Goal: Find specific page/section: Find specific page/section

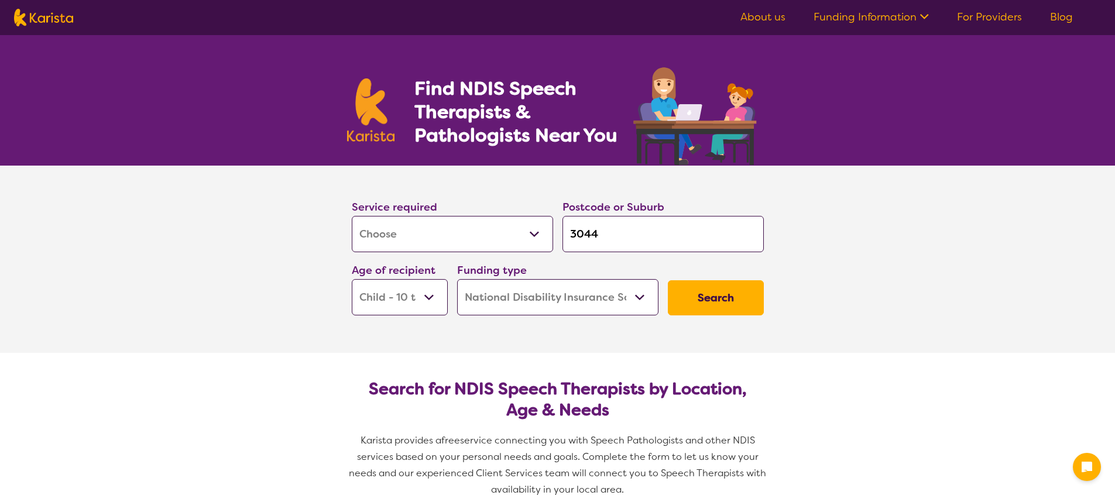
select select "[MEDICAL_DATA]"
select select "CH"
select select "NDIS"
select select "[MEDICAL_DATA]"
select select "CH"
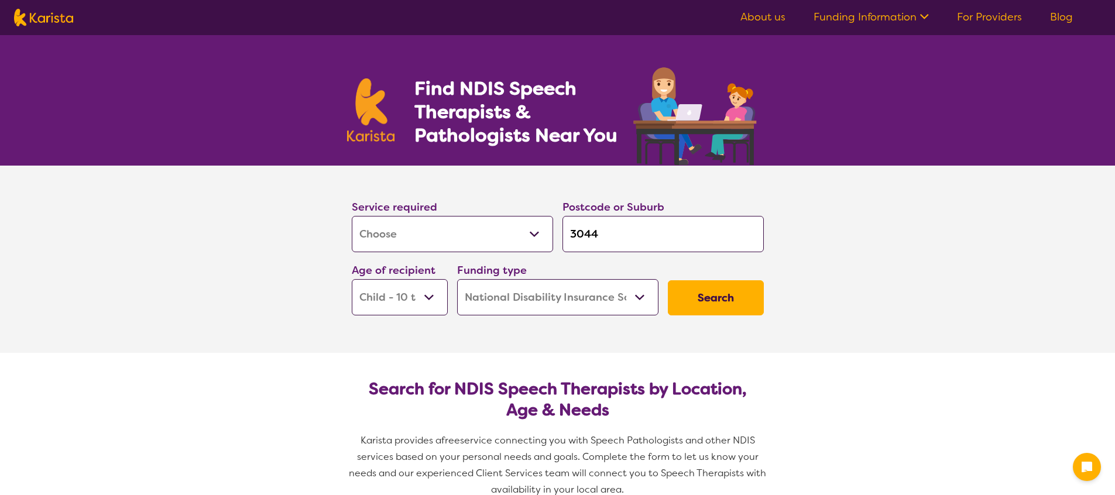
select select "NDIS"
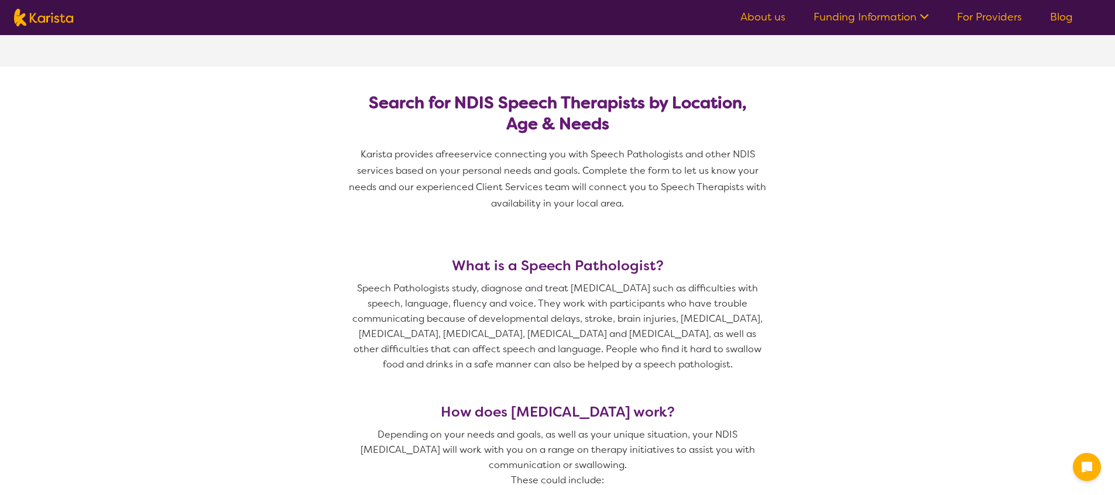
scroll to position [499, 0]
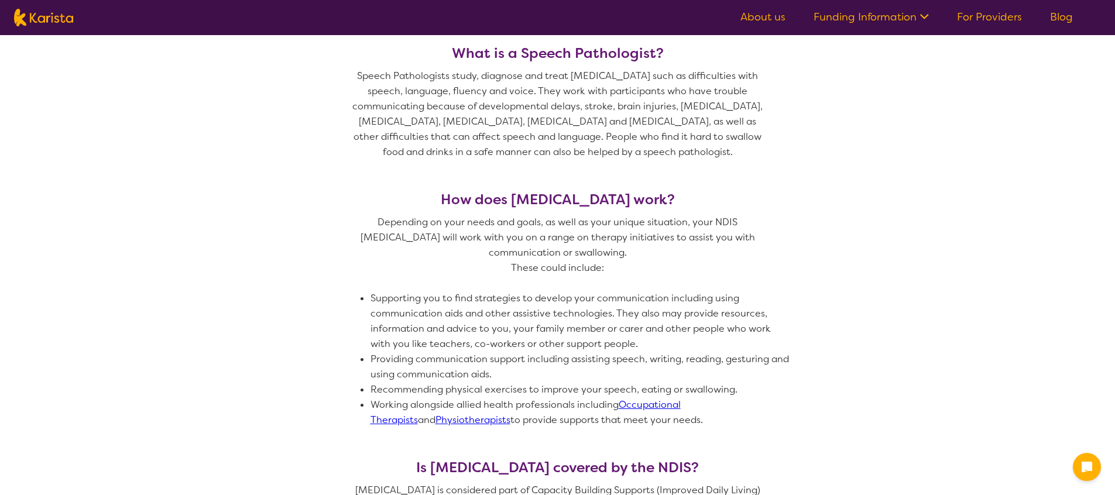
click at [48, 17] on img at bounding box center [43, 18] width 59 height 18
select select "[MEDICAL_DATA]"
select select "CH"
select select "NDIS"
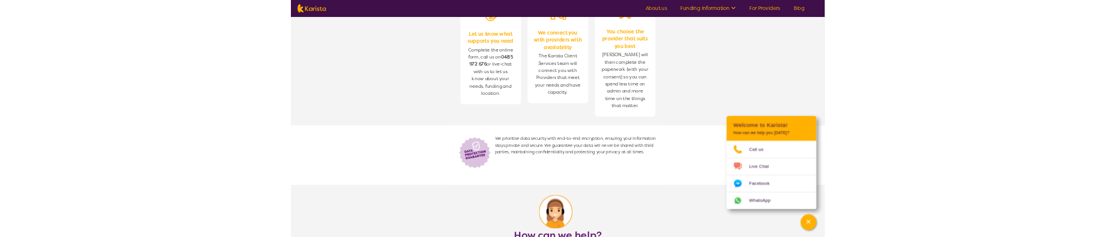
scroll to position [1468, 0]
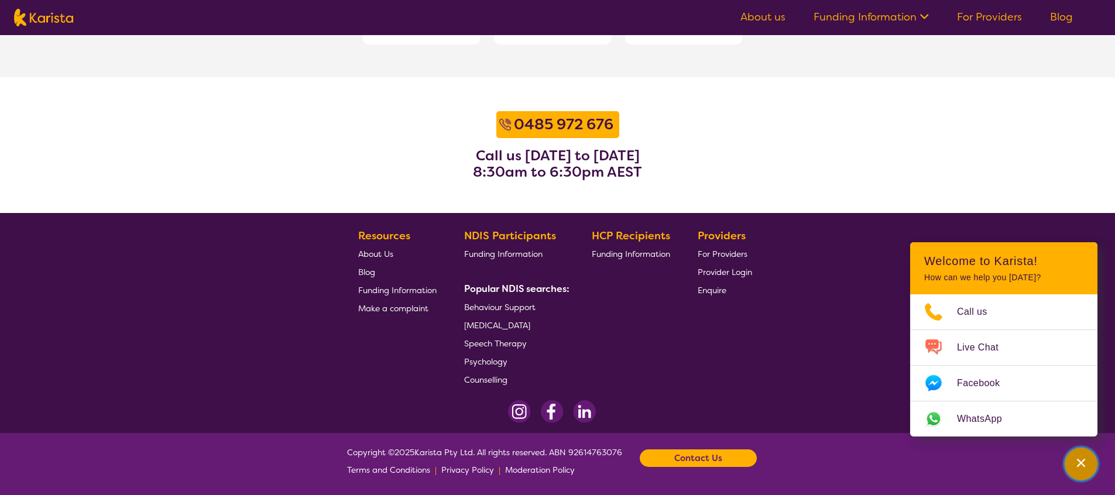
click at [1083, 458] on icon "Channel Menu" at bounding box center [1082, 463] width 12 height 12
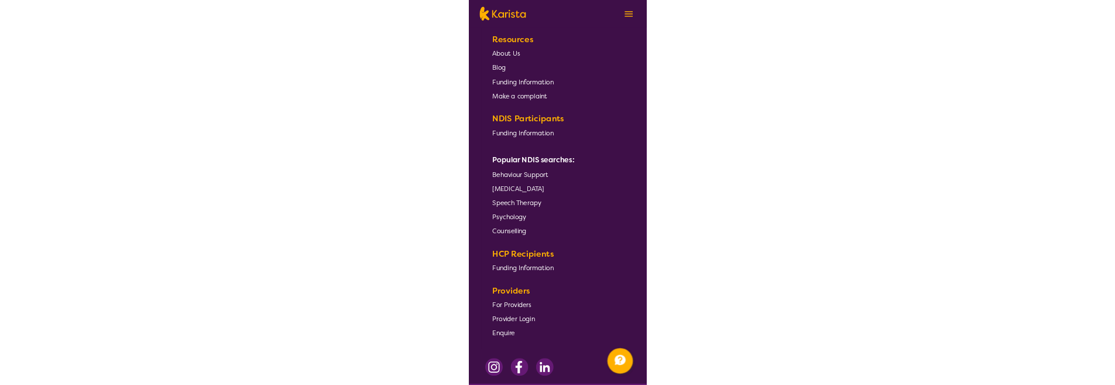
scroll to position [1579, 0]
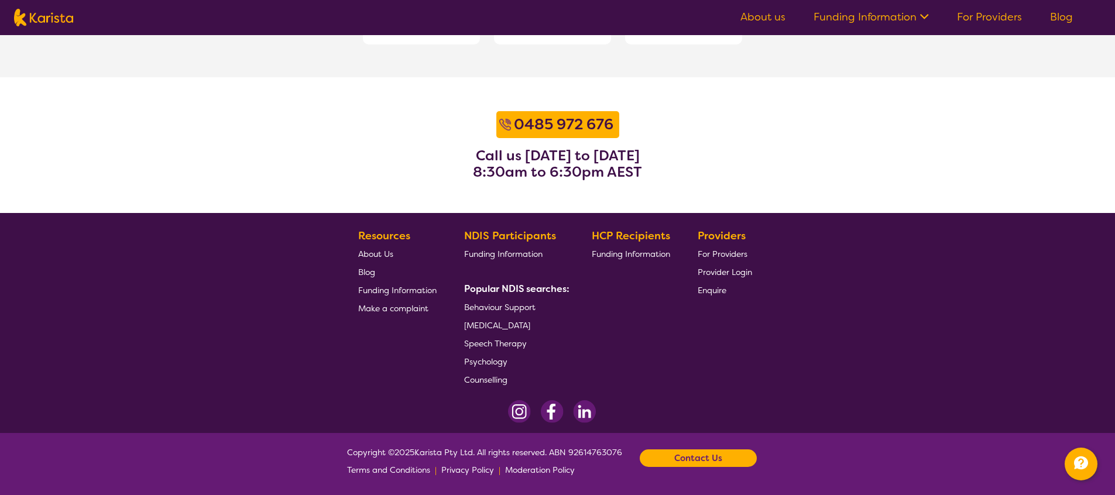
click at [909, 295] on footer "Resources About Us Blog Funding Information Make a complaint NDIS Participants …" at bounding box center [557, 323] width 1115 height 220
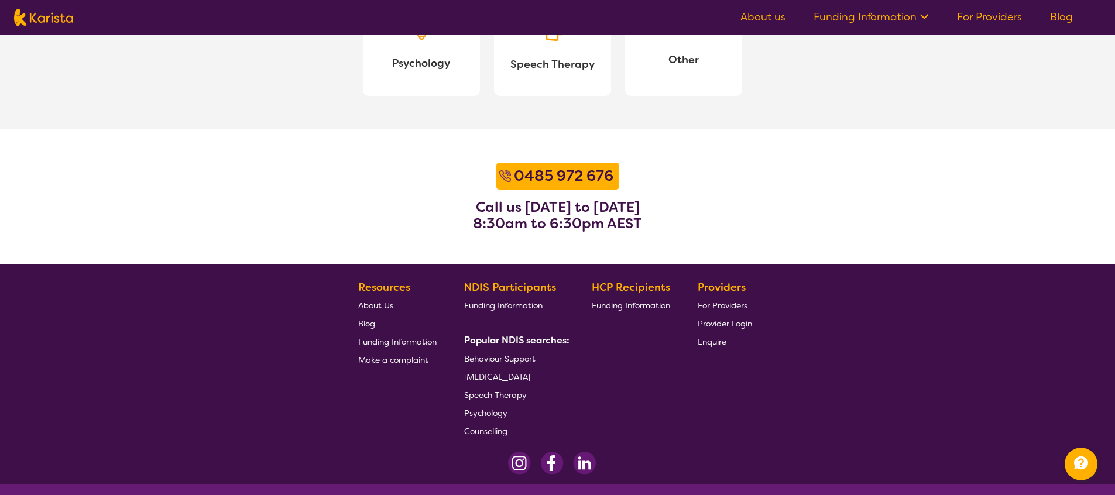
scroll to position [1468, 0]
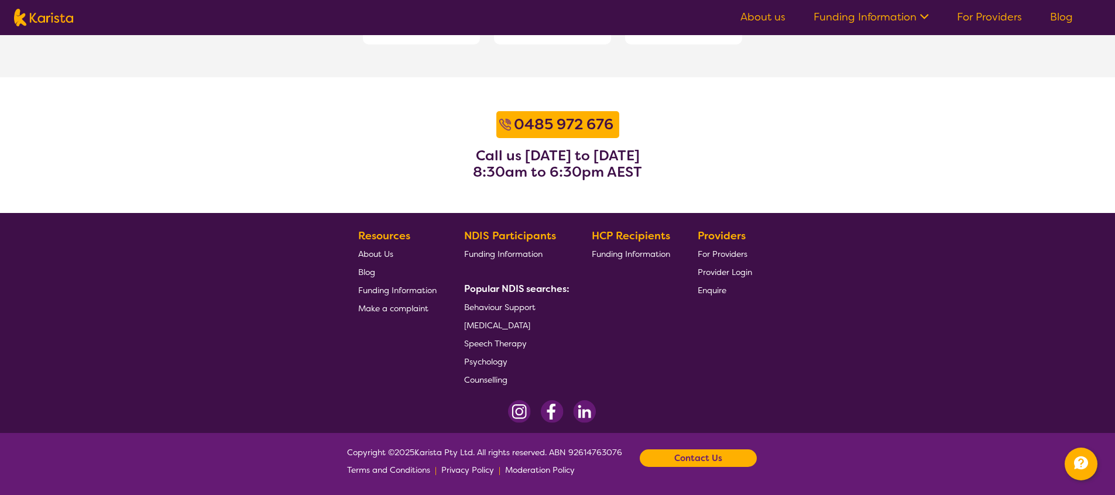
click at [399, 470] on span "Terms and Conditions" at bounding box center [388, 470] width 83 height 11
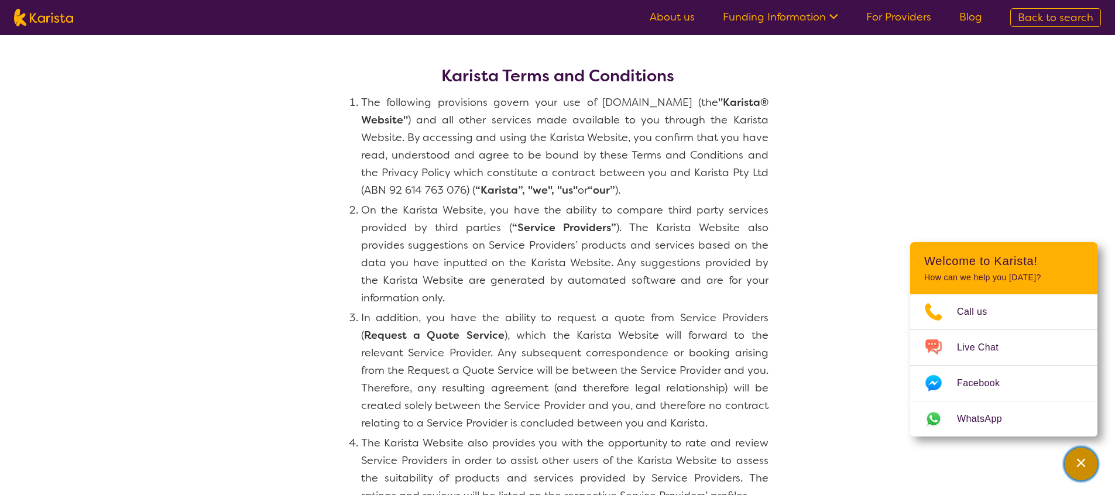
click at [1078, 463] on icon "Channel Menu" at bounding box center [1082, 463] width 12 height 12
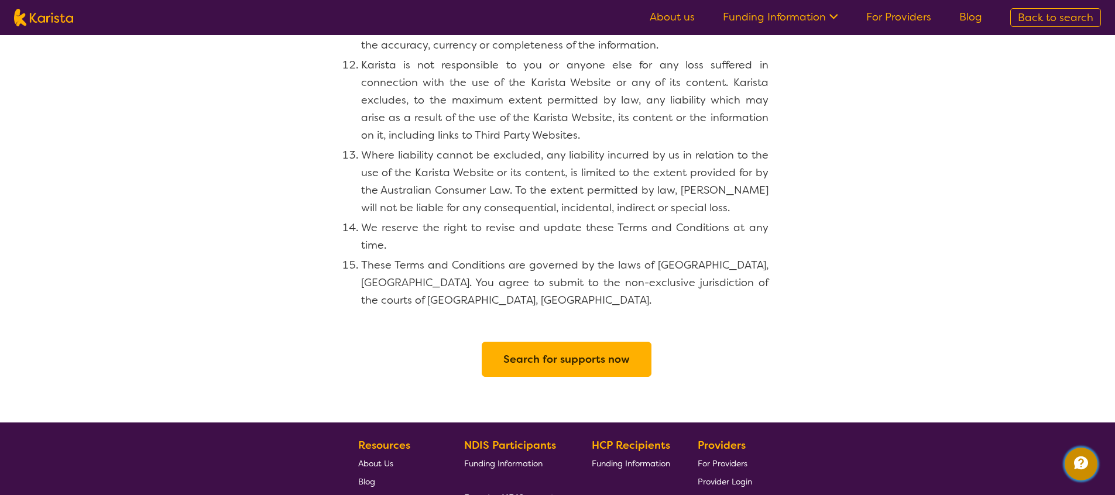
scroll to position [1344, 0]
